Goal: Transaction & Acquisition: Book appointment/travel/reservation

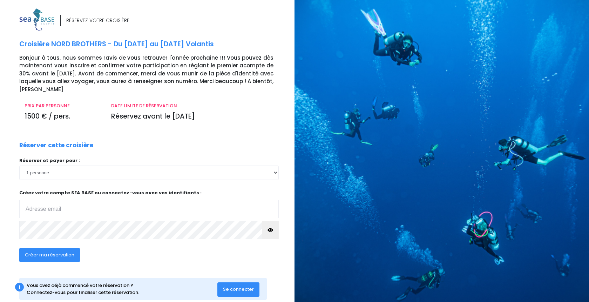
click at [244, 288] on span "Se connecter" at bounding box center [238, 289] width 31 height 7
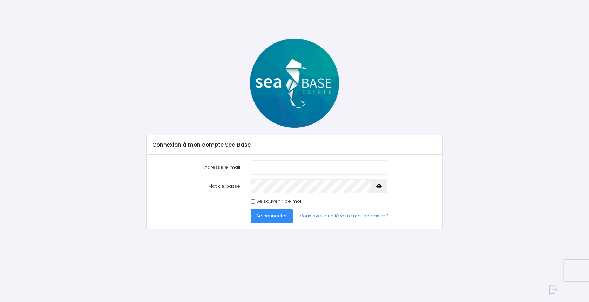
click at [283, 172] on input "Adresse e-mail" at bounding box center [319, 167] width 137 height 14
type input "eric.ordonaud@free.fr"
click at [251, 209] on button "Se connecter" at bounding box center [272, 216] width 42 height 14
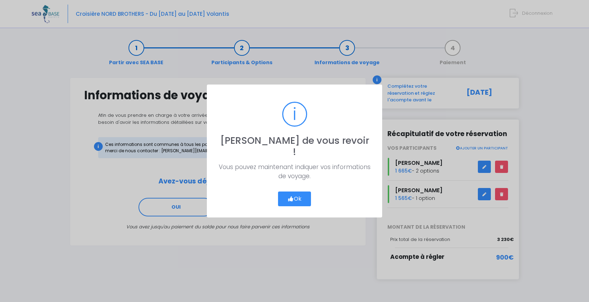
click at [298, 191] on button "Ok" at bounding box center [294, 198] width 33 height 15
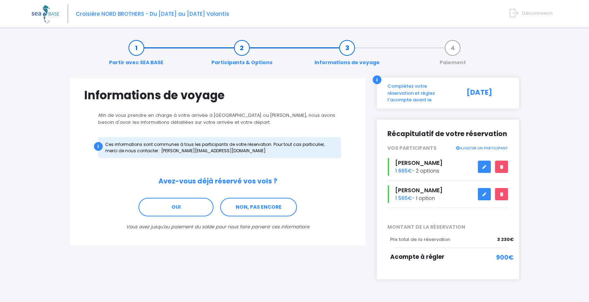
click at [141, 48] on link "Partir avec SEA BASE" at bounding box center [135, 55] width 61 height 22
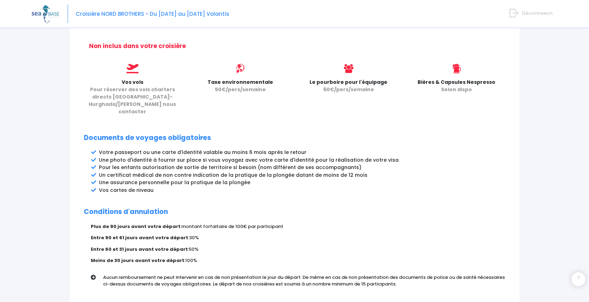
scroll to position [332, 0]
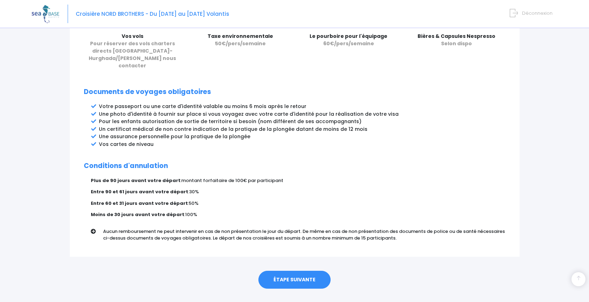
click at [284, 271] on link "ÉTAPE SUIVANTE" at bounding box center [294, 280] width 72 height 18
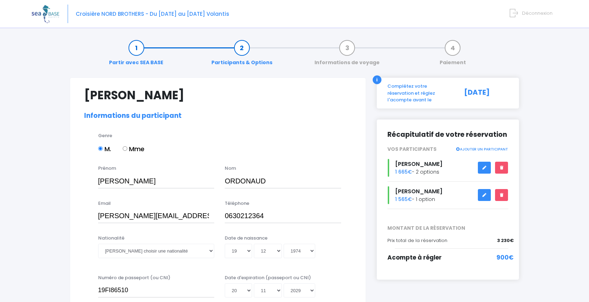
select select "N1"
select select "40/41"
select select "M"
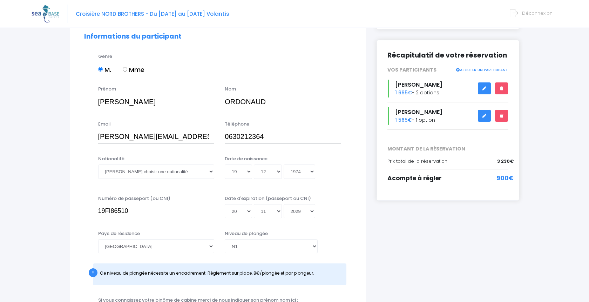
scroll to position [143, 0]
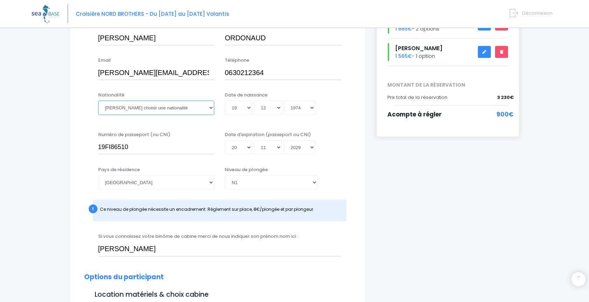
click at [98, 101] on select "Veuillez choisir une nationalité Afghane Albanaise Algerienne Allemande America…" at bounding box center [156, 108] width 116 height 14
select select "Française"
click option "Française" at bounding box center [0, 0] width 0 height 0
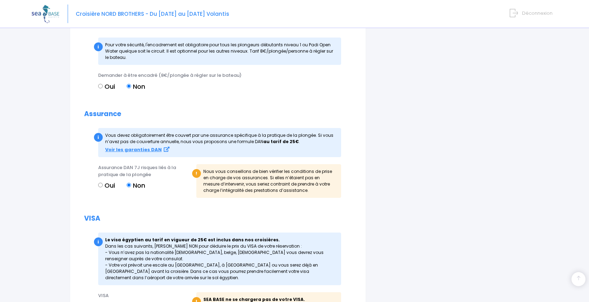
scroll to position [856, 0]
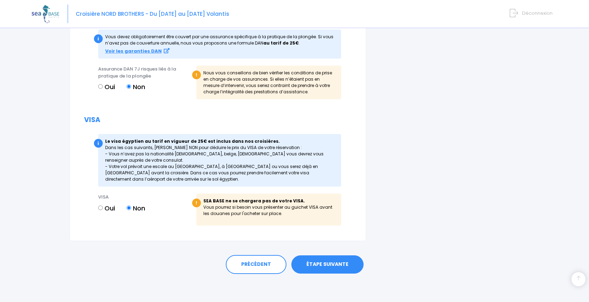
click at [332, 263] on link "ÉTAPE SUIVANTE" at bounding box center [327, 264] width 72 height 18
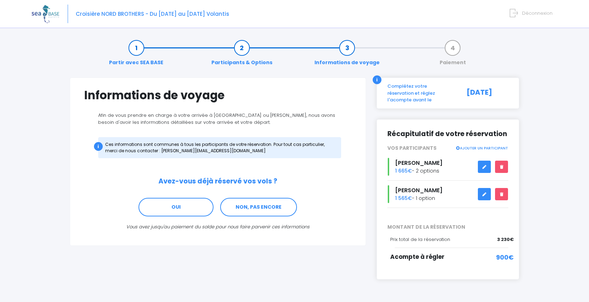
click at [481, 188] on link at bounding box center [484, 194] width 13 height 12
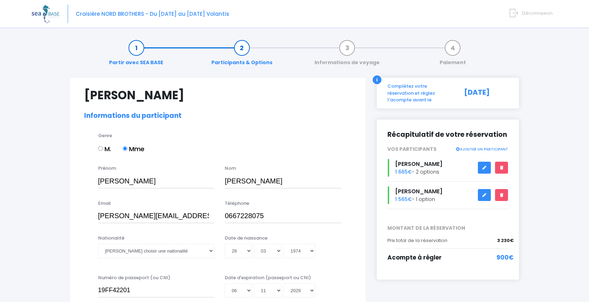
select select "N1"
select select "36/37"
select select "S"
click at [98, 244] on select "Veuillez choisir une nationalité Afghane Albanaise Algerienne Allemande America…" at bounding box center [156, 251] width 116 height 14
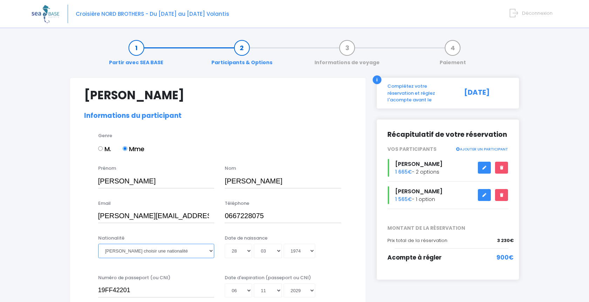
select select "Française"
click option "Française" at bounding box center [0, 0] width 0 height 0
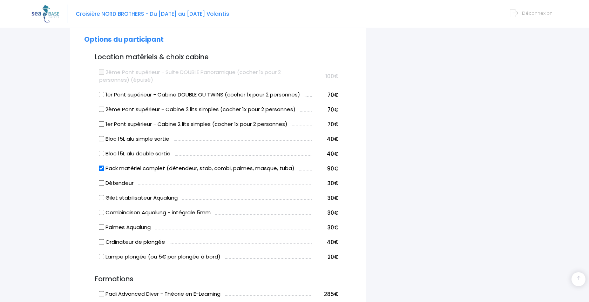
scroll to position [500, 0]
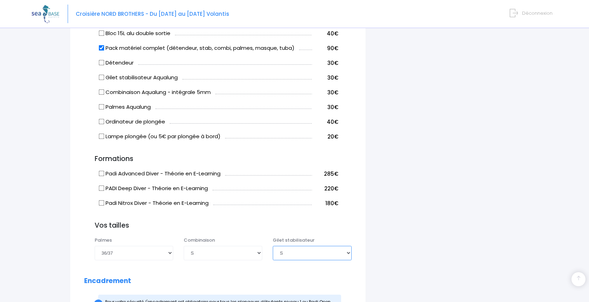
click at [273, 246] on select "Choisir une taille XXS XS S M ML L XL XXL" at bounding box center [312, 253] width 78 height 14
select select "M"
click option "M" at bounding box center [0, 0] width 0 height 0
click at [456, 227] on div "i Complétez votre réservation et réglez l'acompte avant le 04/09/2025 Récapitul…" at bounding box center [447, 86] width 153 height 1019
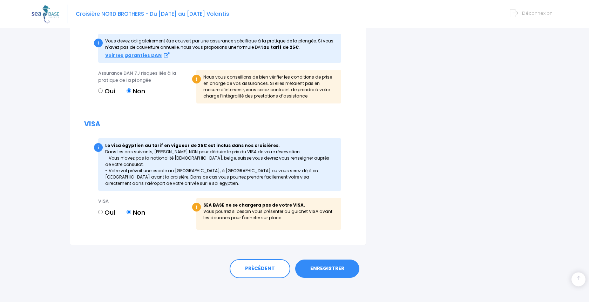
scroll to position [856, 0]
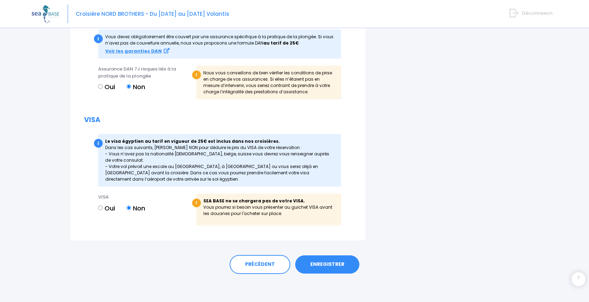
click at [331, 265] on link "ENREGISTRER" at bounding box center [327, 264] width 64 height 18
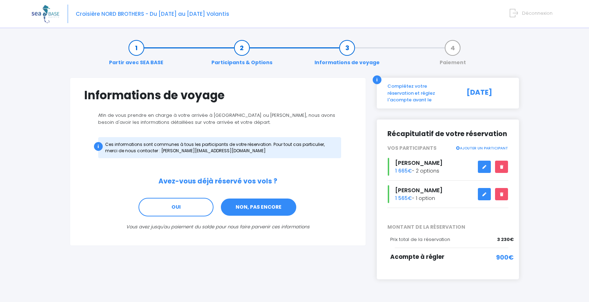
click at [255, 206] on link "NON, PAS ENCORE" at bounding box center [258, 207] width 77 height 19
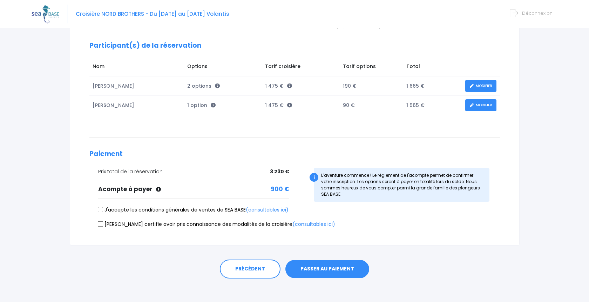
scroll to position [94, 0]
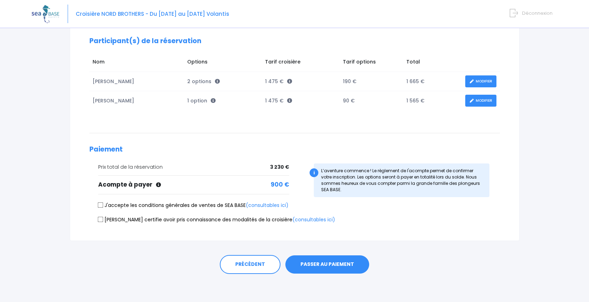
click at [98, 204] on input "J'accepte les conditions générales de ventes de SEA BASE (consultables ici)" at bounding box center [100, 205] width 6 height 6
checkbox input "true"
click at [101, 219] on input "[PERSON_NAME] certifie avoir pris connaissance des modalités de la croisière (c…" at bounding box center [100, 219] width 6 height 6
checkbox input "true"
click at [339, 265] on button "PASSER AU PAIEMENT" at bounding box center [327, 264] width 84 height 18
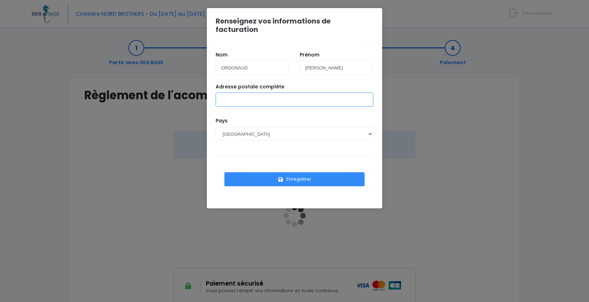
drag, startPoint x: 258, startPoint y: 91, endPoint x: 267, endPoint y: 98, distance: 11.2
click at [258, 93] on input "Adresse postale complète" at bounding box center [295, 100] width 158 height 14
click at [241, 156] on div "Enregistrer" at bounding box center [295, 175] width 158 height 39
click at [303, 94] on input "[STREET_ADDRESS]" at bounding box center [295, 100] width 158 height 14
type input "[STREET_ADDRESS]"
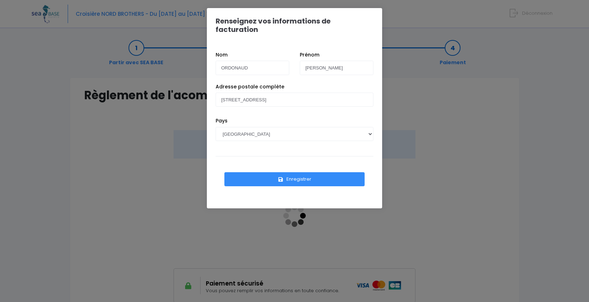
click at [307, 172] on button "Enregistrer" at bounding box center [294, 179] width 140 height 14
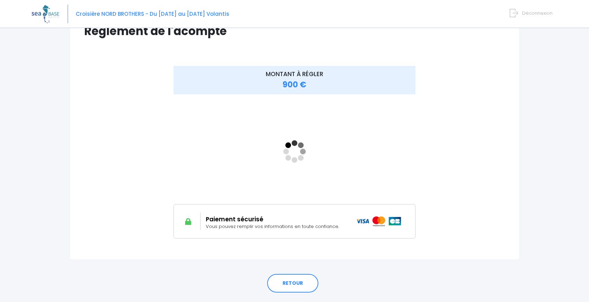
scroll to position [71, 0]
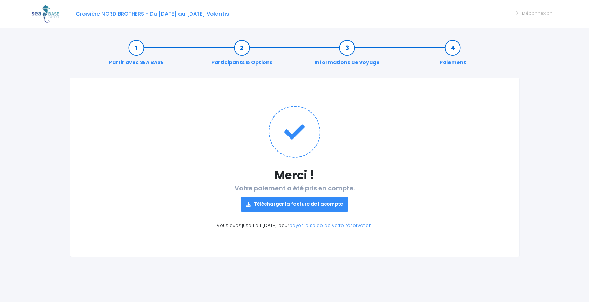
click at [305, 204] on link "Télécharger la facture de l'acompte" at bounding box center [294, 204] width 108 height 14
